Goal: Task Accomplishment & Management: Manage account settings

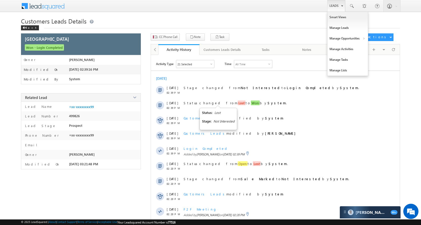
click at [340, 4] on link "Leads" at bounding box center [337, 6] width 18 height 12
click at [350, 39] on link "Manage Opportunities" at bounding box center [348, 38] width 40 height 11
click at [395, 46] on link "Customers Leads" at bounding box center [392, 49] width 46 height 11
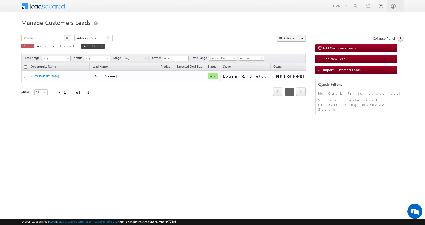
click at [45, 40] on input "905754" at bounding box center [42, 38] width 43 height 6
paste input "48866"
type input "948866"
click at [70, 37] on div "948866 X 1 results found 905754" at bounding box center [63, 42] width 84 height 14
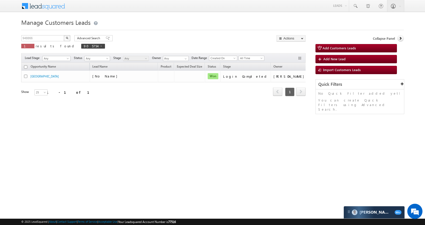
click at [70, 37] on button "button" at bounding box center [67, 38] width 7 height 6
click at [43, 40] on input "948866" at bounding box center [42, 38] width 43 height 6
paste input "17"
type input "948817"
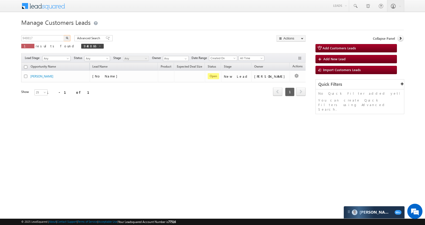
click at [65, 37] on button "button" at bounding box center [67, 38] width 7 height 6
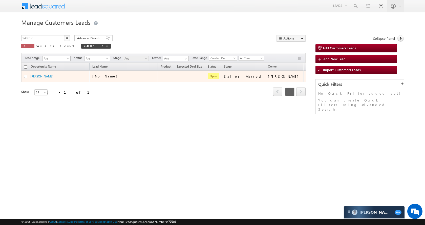
click at [303, 75] on td "Edit Change Owner Change Stage Add Activity Add Task Delete" at bounding box center [313, 77] width 21 height 12
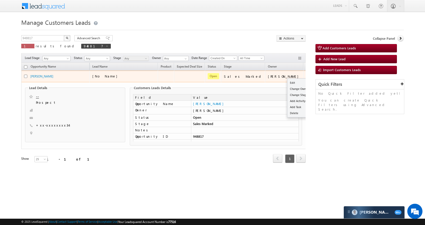
click at [306, 74] on div "Edit Change Owner Change Stage Add Activity Add Task Delete" at bounding box center [310, 76] width 8 height 7
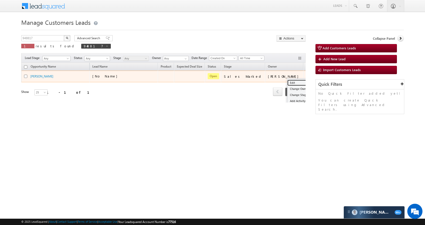
click at [288, 80] on link "Edit" at bounding box center [300, 83] width 25 height 6
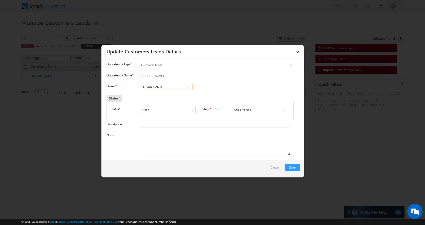
click at [161, 88] on input "[PERSON_NAME]" at bounding box center [166, 87] width 53 height 6
paste input "aibhav Shankar Dhanke"
click at [175, 92] on link "Vaibhav Shankar Dhanke vaibhav.dhanke@sgrlimited.in" at bounding box center [166, 95] width 53 height 10
type input "Vaibhav Shankar Dhanke"
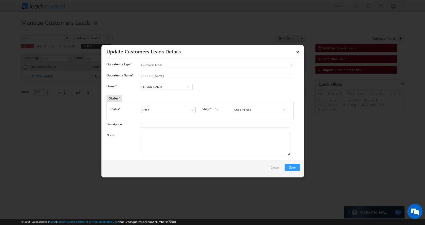
click at [304, 169] on div "Save Cancel" at bounding box center [202, 168] width 202 height 17
click at [293, 169] on button "Save" at bounding box center [292, 167] width 15 height 7
